Goal: Book appointment/travel/reservation

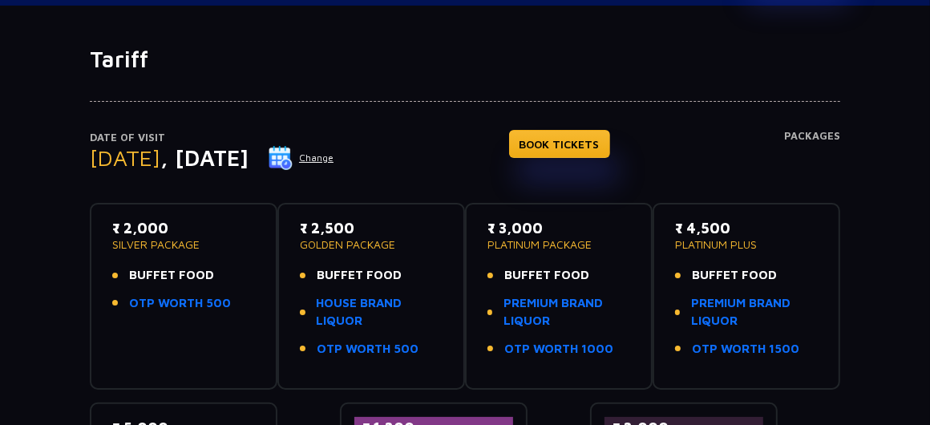
scroll to position [95, 0]
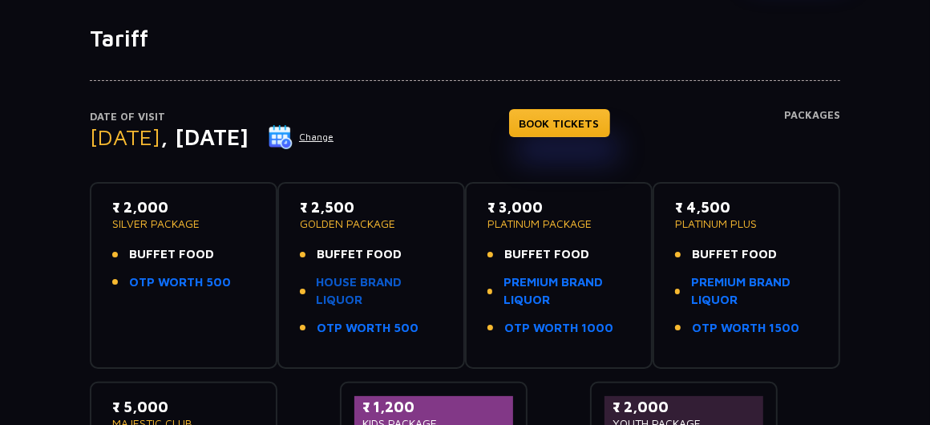
click at [356, 282] on link "HOUSE BRAND LIQUOR" at bounding box center [380, 291] width 126 height 36
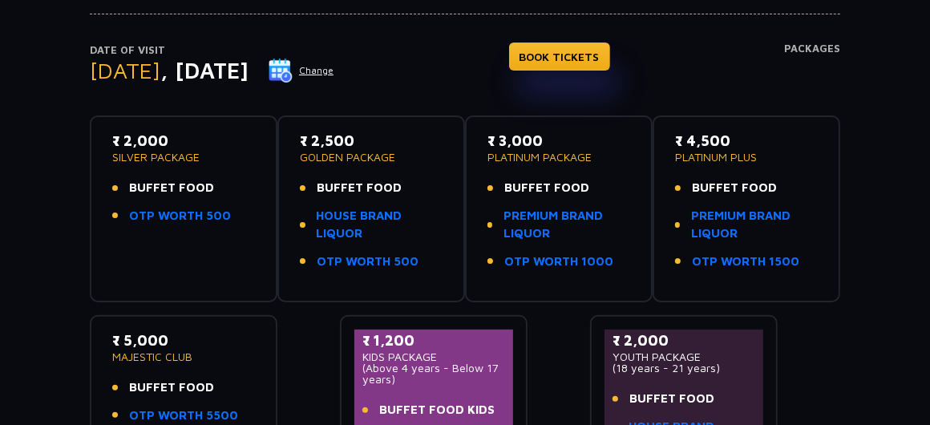
scroll to position [159, 0]
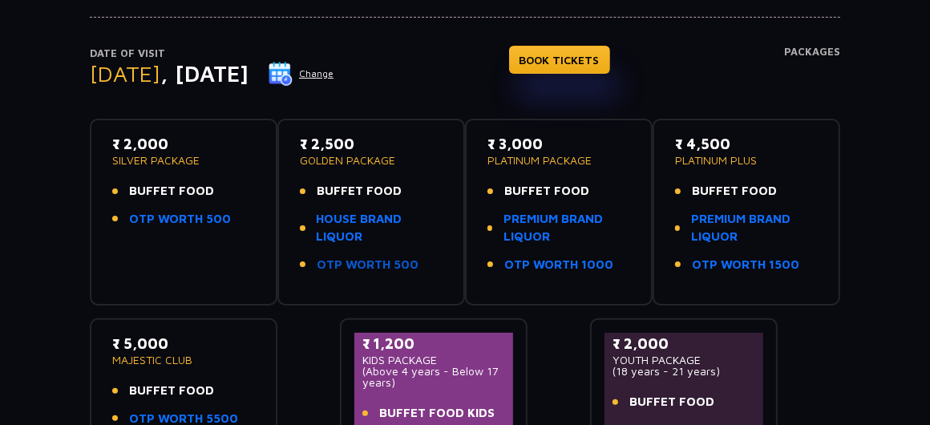
click at [338, 265] on link "OTP WORTH 500" at bounding box center [368, 265] width 102 height 18
click at [540, 215] on link "PREMIUM BRAND LIQUOR" at bounding box center [566, 228] width 127 height 36
click at [528, 227] on link "PREMIUM BRAND LIQUOR" at bounding box center [566, 228] width 127 height 36
click at [530, 225] on link "PREMIUM BRAND LIQUOR" at bounding box center [566, 228] width 127 height 36
click at [670, 128] on div "₹ 4,500 PLATINUM PLUS BUFFET FOOD PREMIUM BRAND LIQUOR OTP WORTH 1500" at bounding box center [746, 212] width 188 height 187
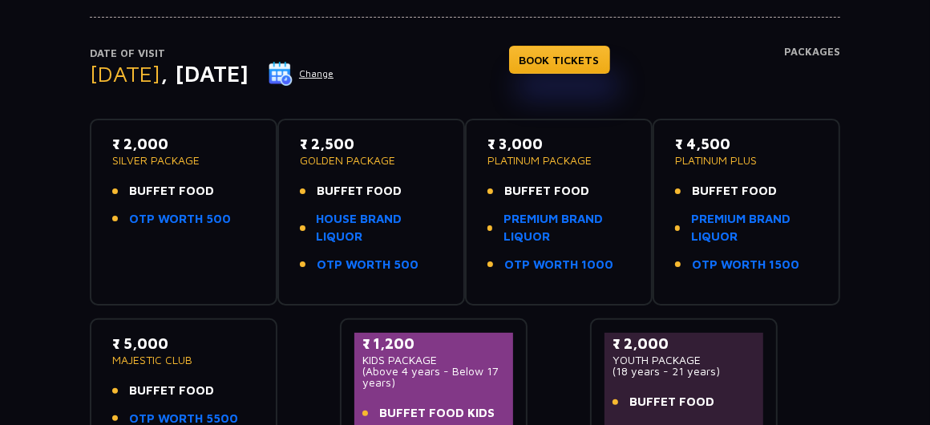
click at [688, 95] on div "Date of Visit Thursday , 04 Sep 2025 Change BOOK TICKETS Packages" at bounding box center [465, 83] width 750 height 74
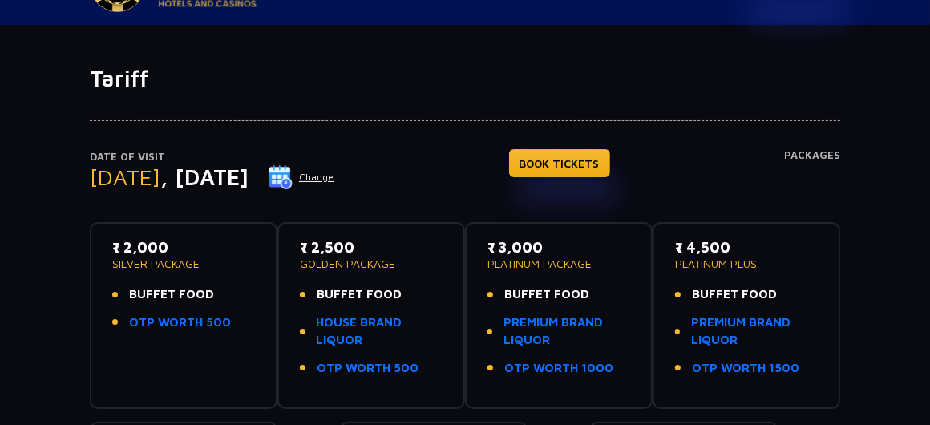
scroll to position [63, 0]
